Goal: Transaction & Acquisition: Download file/media

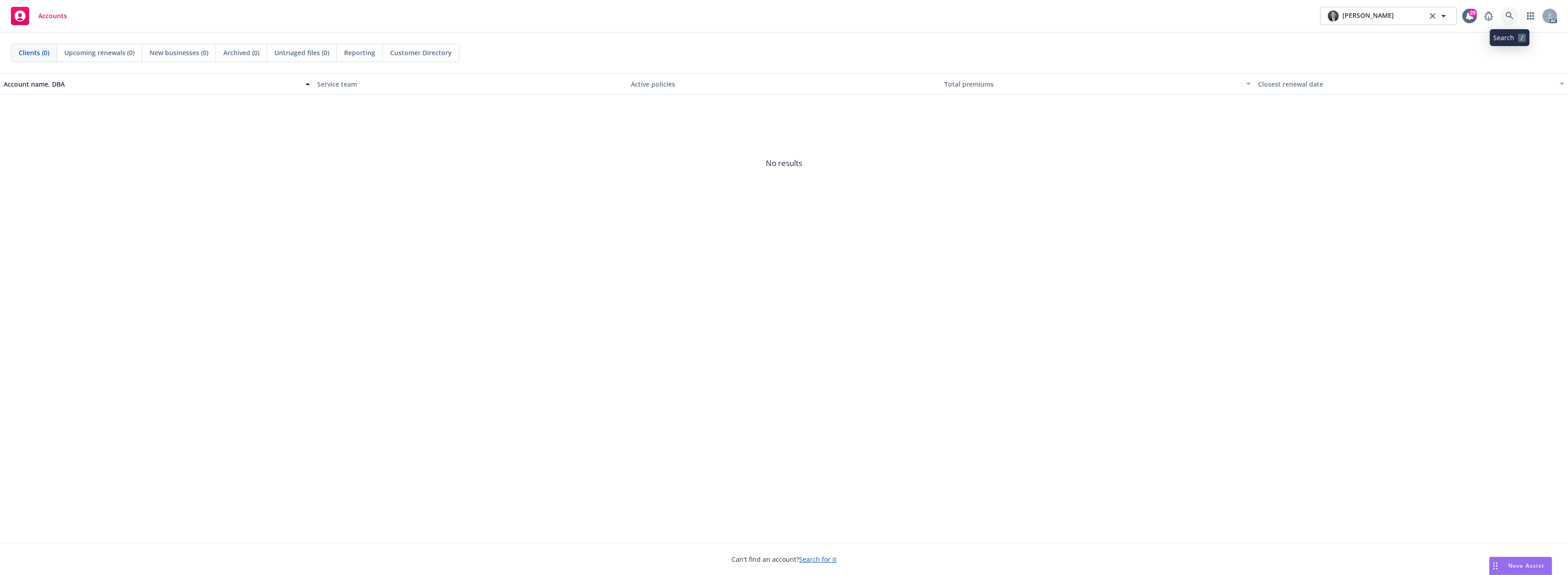
click at [1506, 11] on link at bounding box center [1510, 16] width 18 height 18
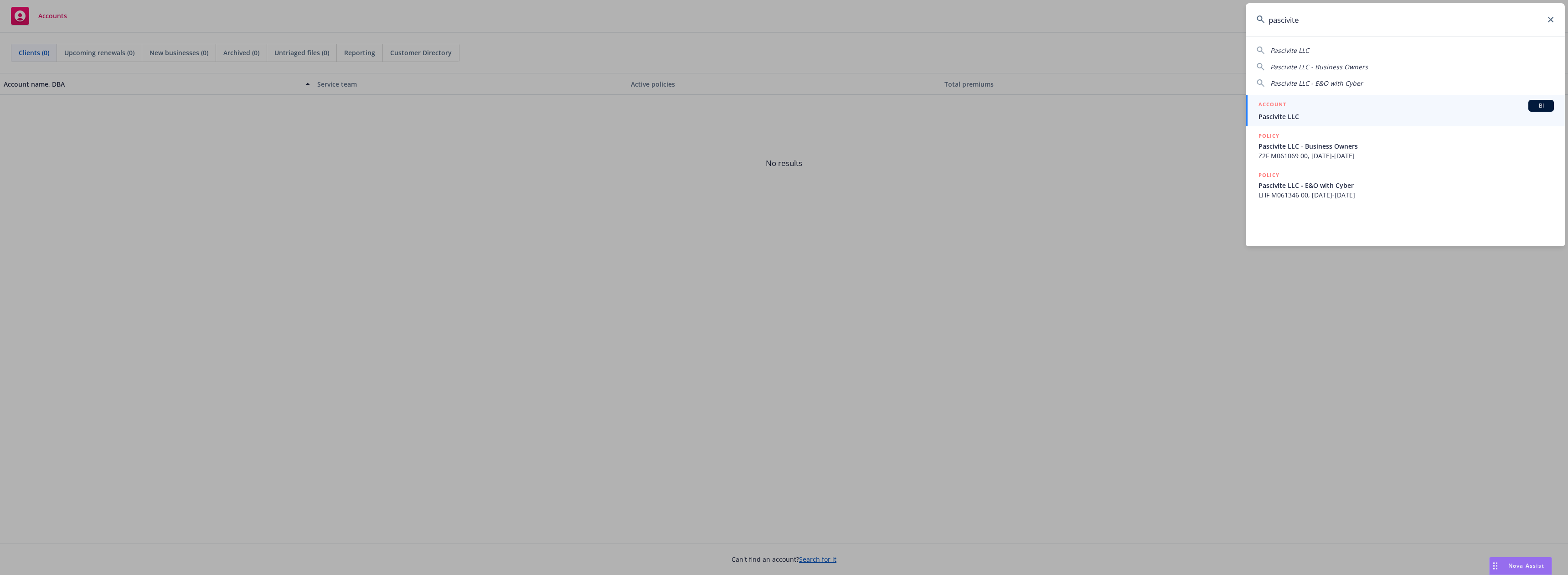
type input "pascivite"
click at [1321, 104] on div "ACCOUNT BI" at bounding box center [1406, 105] width 295 height 12
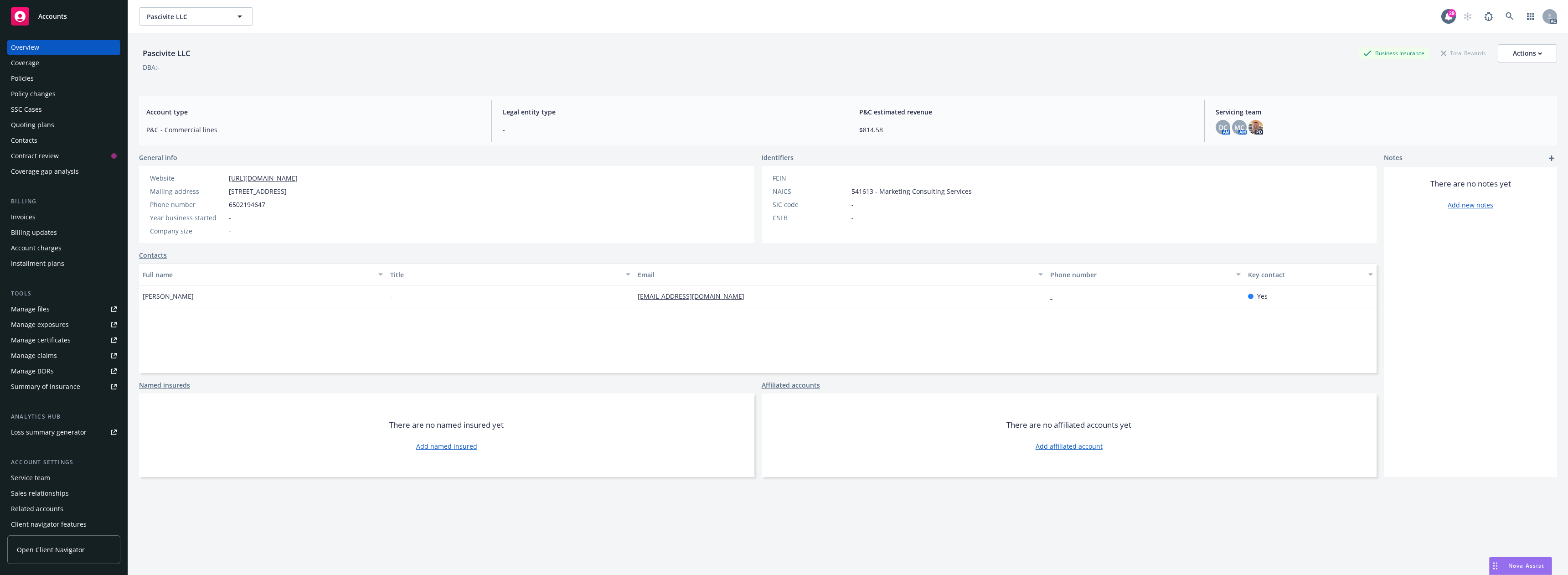
click at [45, 74] on div "Policies" at bounding box center [64, 78] width 106 height 15
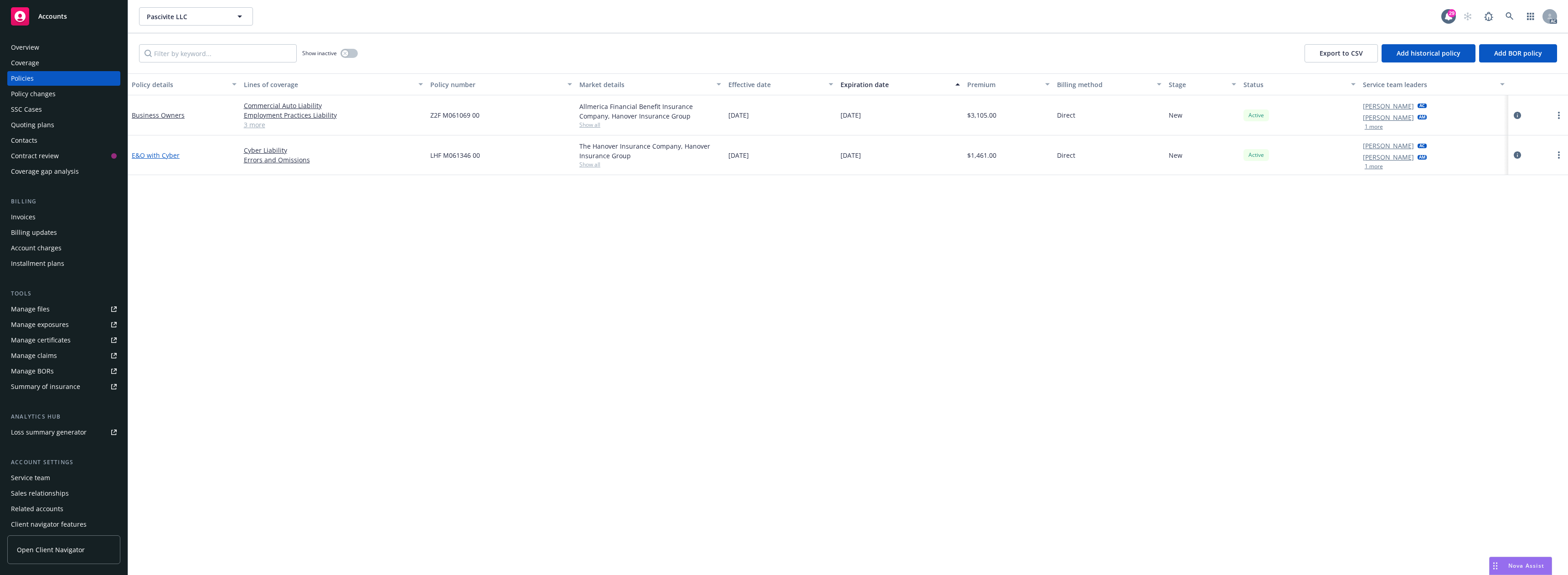
click at [164, 157] on link "E&O with Cyber" at bounding box center [155, 155] width 48 height 8
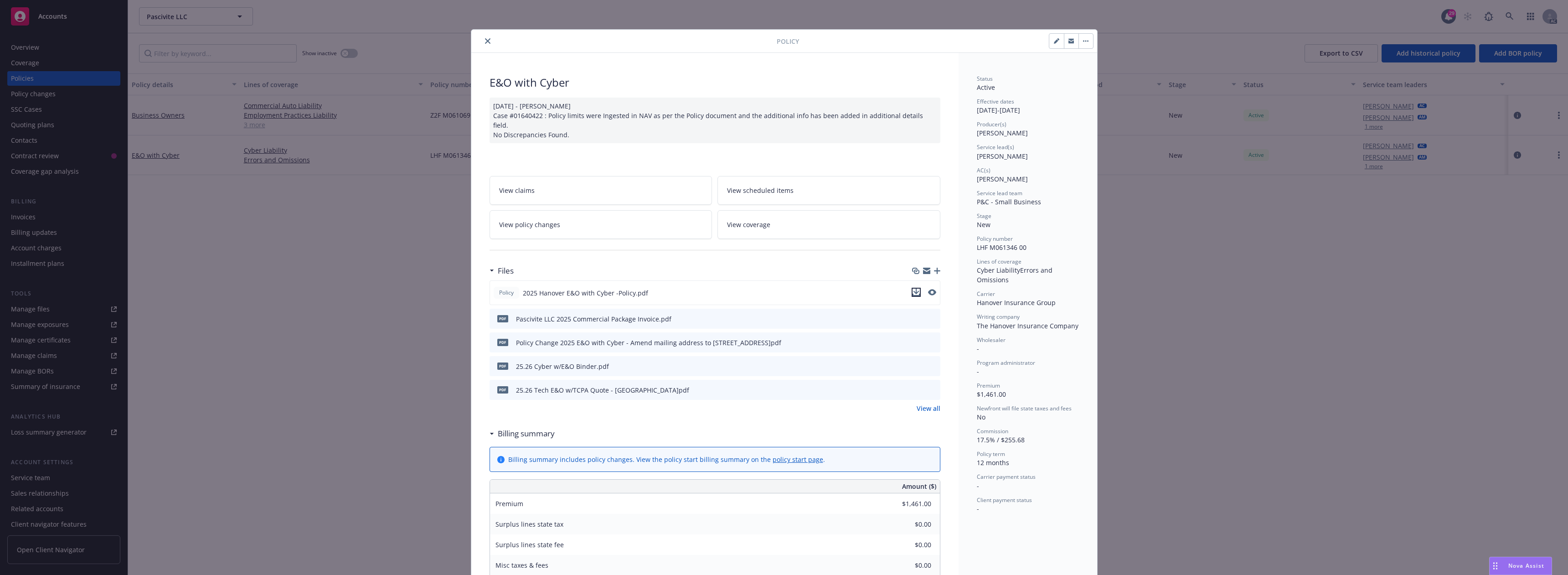
click at [914, 288] on icon "download file" at bounding box center [915, 291] width 7 height 7
click at [485, 36] on button "close" at bounding box center [487, 41] width 11 height 11
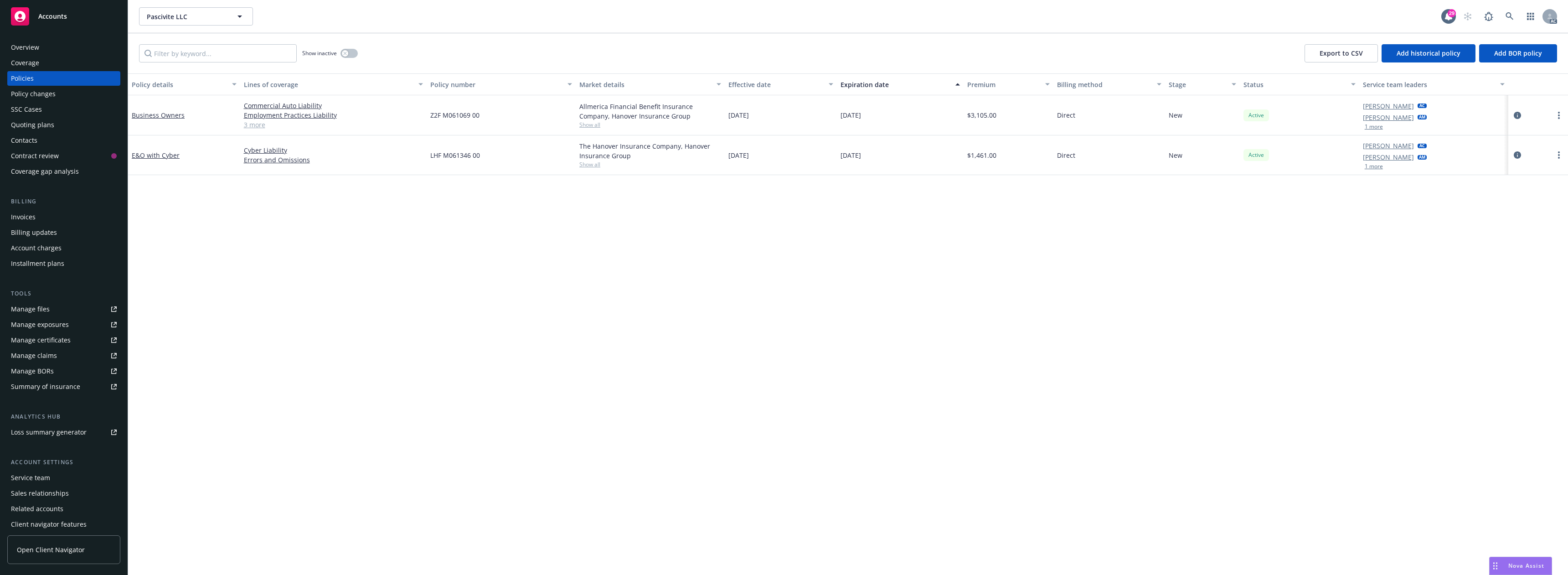
click at [1373, 168] on button "1 more" at bounding box center [1374, 166] width 18 height 5
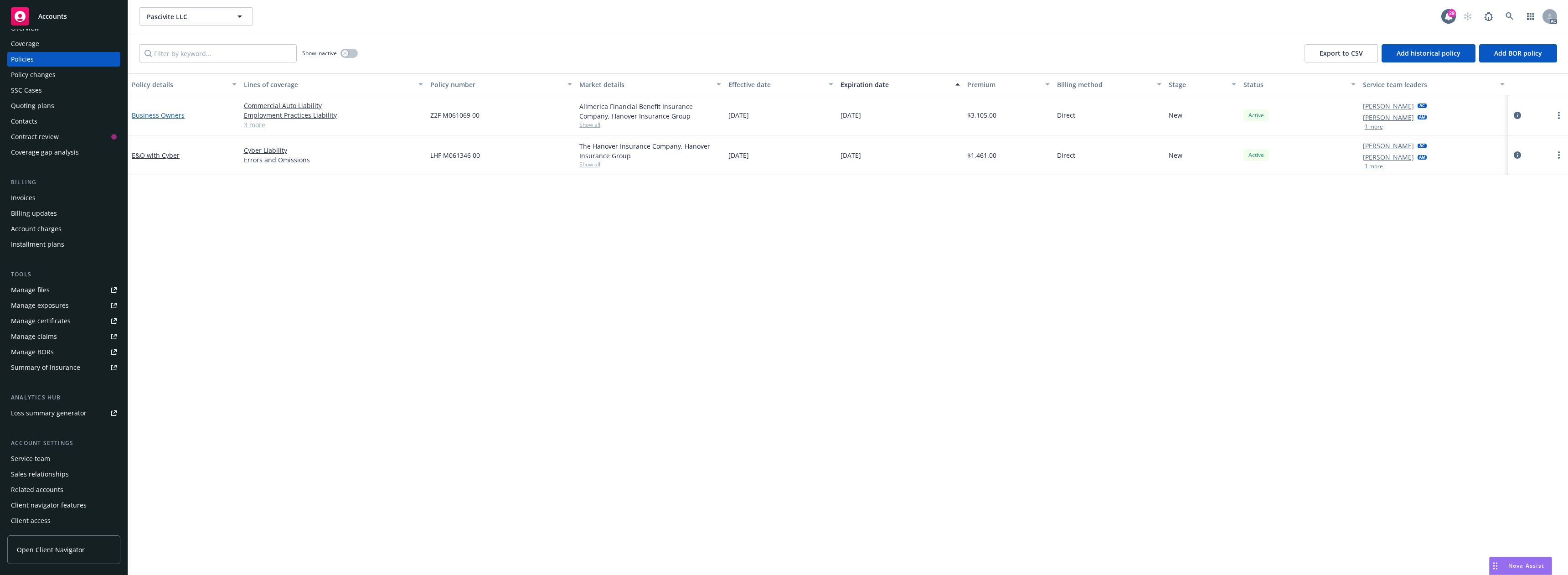
click at [151, 114] on link "Business Owners" at bounding box center [158, 115] width 53 height 8
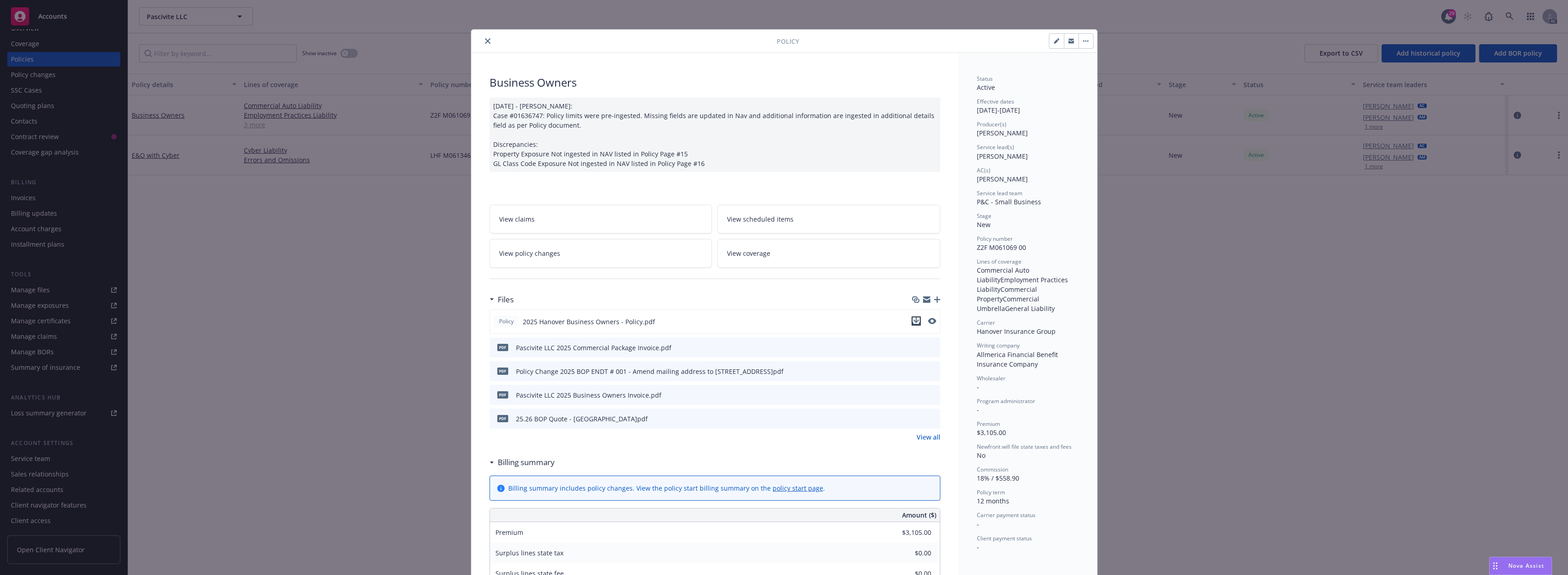
click at [912, 321] on icon "download file" at bounding box center [915, 321] width 7 height 7
